Goal: Task Accomplishment & Management: Manage account settings

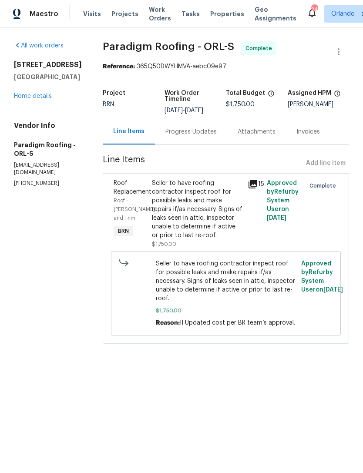
click at [86, 16] on span "Visits" at bounding box center [92, 14] width 18 height 9
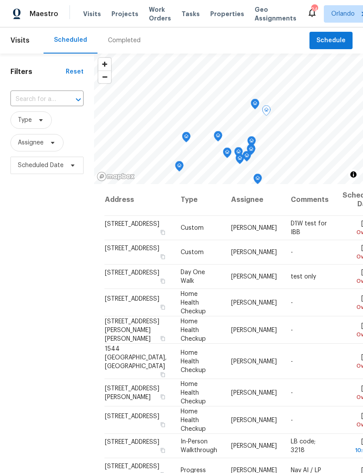
click at [0, 0] on icon at bounding box center [0, 0] width 0 height 0
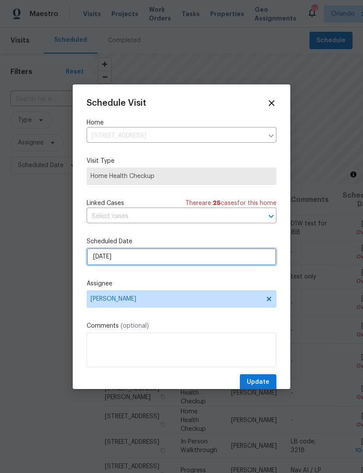
click at [219, 252] on input "[DATE]" at bounding box center [182, 256] width 190 height 17
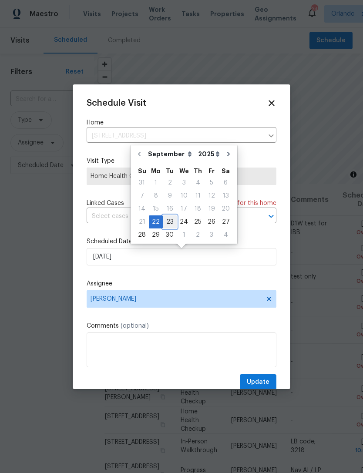
click at [167, 220] on div "23" at bounding box center [170, 222] width 14 height 12
type input "9/23/2025"
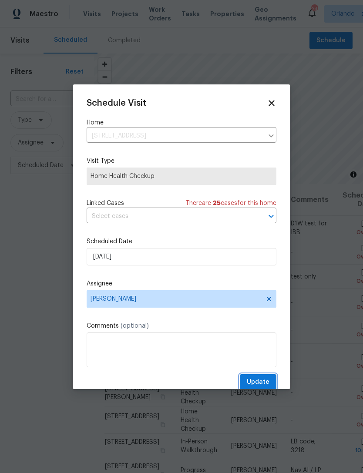
click at [264, 383] on span "Update" at bounding box center [258, 382] width 23 height 11
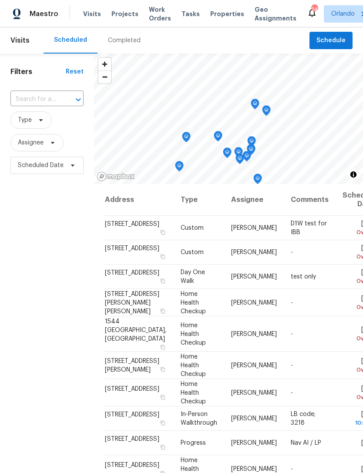
click at [0, 0] on icon at bounding box center [0, 0] width 0 height 0
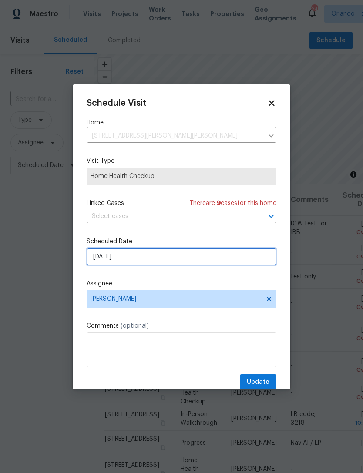
click at [245, 259] on input "[DATE]" at bounding box center [182, 256] width 190 height 17
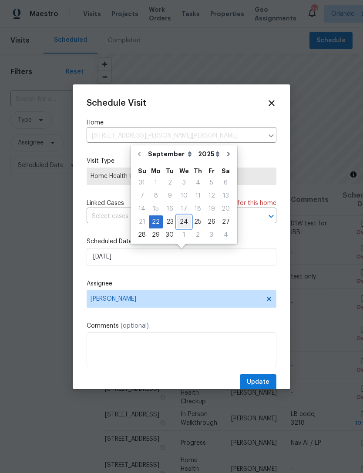
click at [183, 223] on div "24" at bounding box center [184, 222] width 14 height 12
type input "[DATE]"
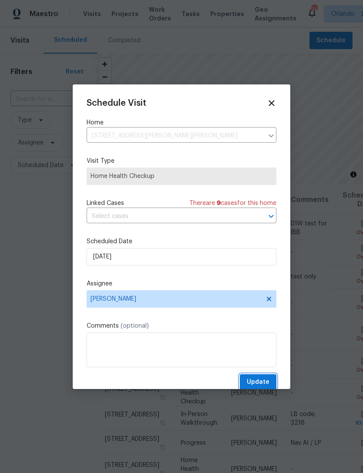
click at [264, 383] on span "Update" at bounding box center [258, 382] width 23 height 11
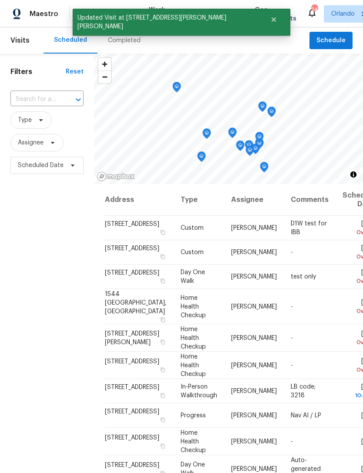
click at [0, 0] on icon at bounding box center [0, 0] width 0 height 0
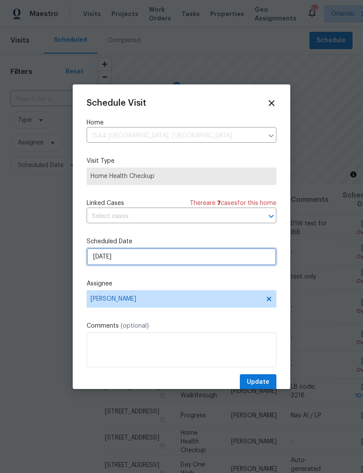
click at [240, 261] on input "[DATE]" at bounding box center [182, 256] width 190 height 17
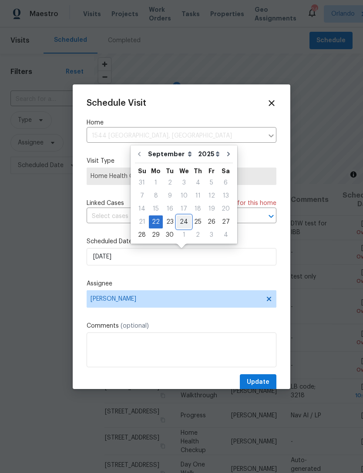
click at [186, 222] on div "24" at bounding box center [184, 222] width 14 height 12
type input "[DATE]"
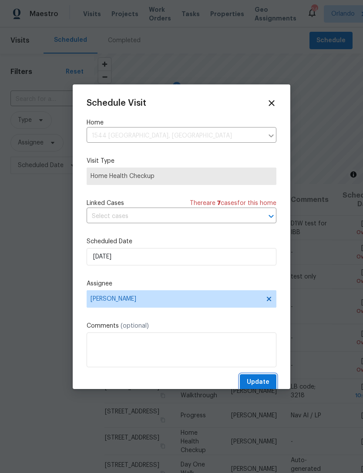
click at [270, 383] on button "Update" at bounding box center [258, 382] width 37 height 16
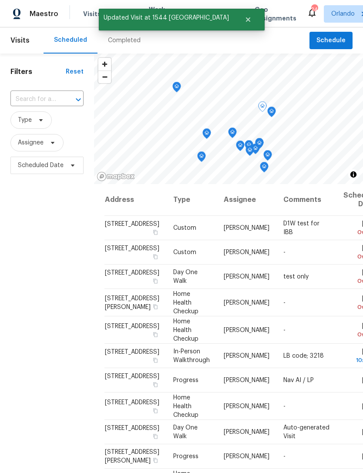
click at [332, 316] on td "-" at bounding box center [306, 302] width 60 height 27
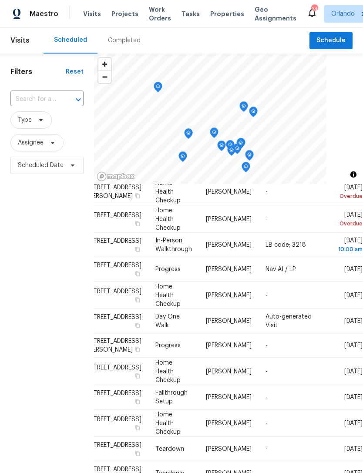
scroll to position [111, 74]
click at [0, 0] on icon at bounding box center [0, 0] width 0 height 0
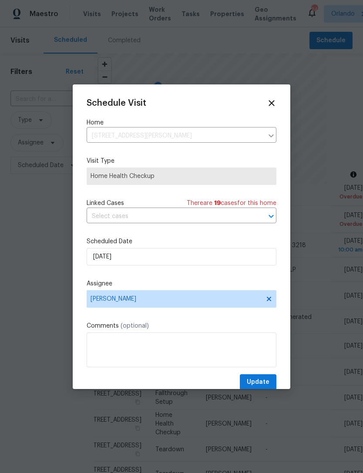
click at [239, 242] on label "Scheduled Date" at bounding box center [182, 241] width 190 height 9
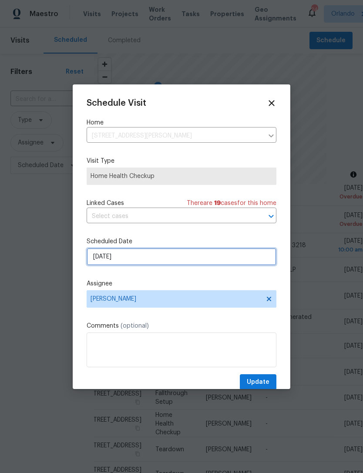
click at [242, 262] on input "[DATE]" at bounding box center [182, 256] width 190 height 17
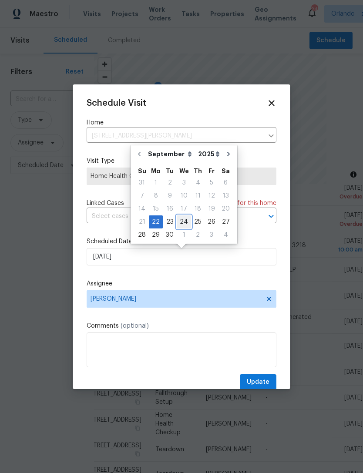
click at [179, 219] on div "24" at bounding box center [184, 222] width 14 height 12
type input "[DATE]"
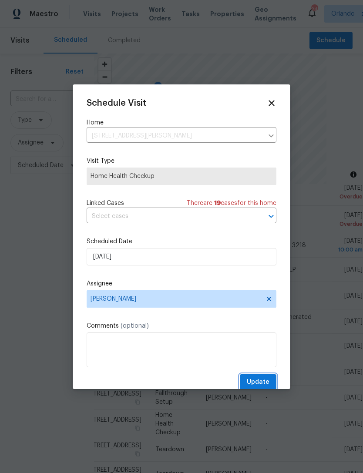
click at [266, 380] on span "Update" at bounding box center [258, 382] width 23 height 11
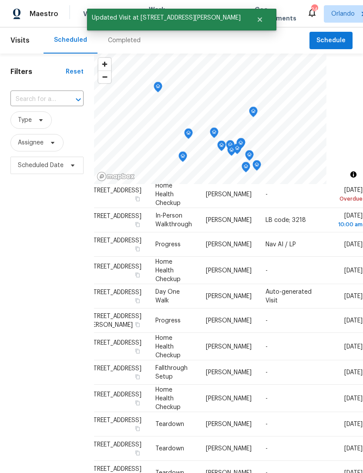
scroll to position [109, 75]
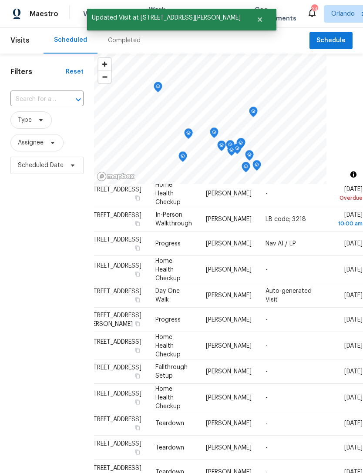
click at [0, 0] on icon at bounding box center [0, 0] width 0 height 0
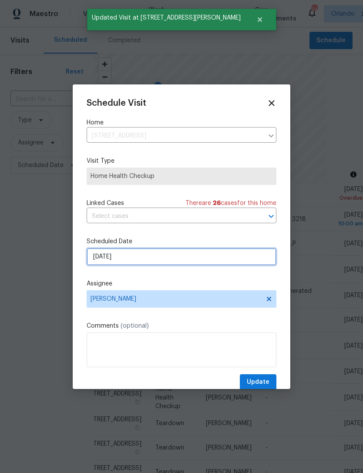
click at [258, 266] on input "[DATE]" at bounding box center [182, 256] width 190 height 17
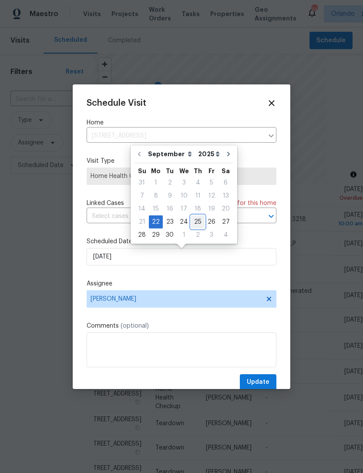
click at [197, 222] on div "25" at bounding box center [197, 222] width 13 height 12
type input "[DATE]"
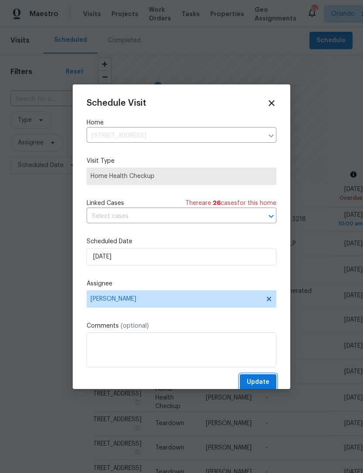
click at [266, 380] on span "Update" at bounding box center [258, 382] width 23 height 11
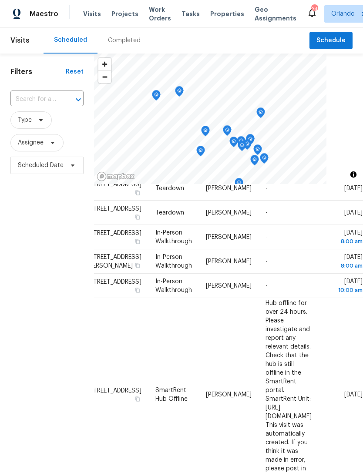
scroll to position [395, 33]
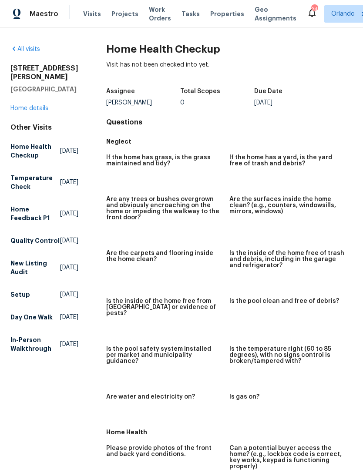
click at [32, 49] on link "All visits" at bounding box center [25, 49] width 30 height 6
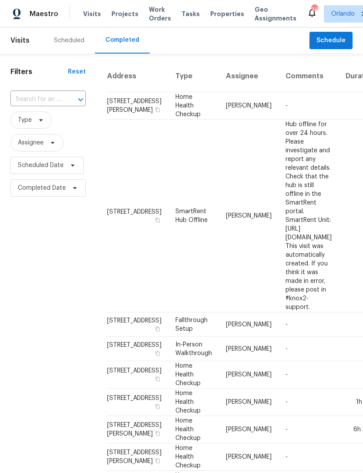
click at [60, 33] on div "Scheduled" at bounding box center [69, 40] width 51 height 26
